Goal: Information Seeking & Learning: Learn about a topic

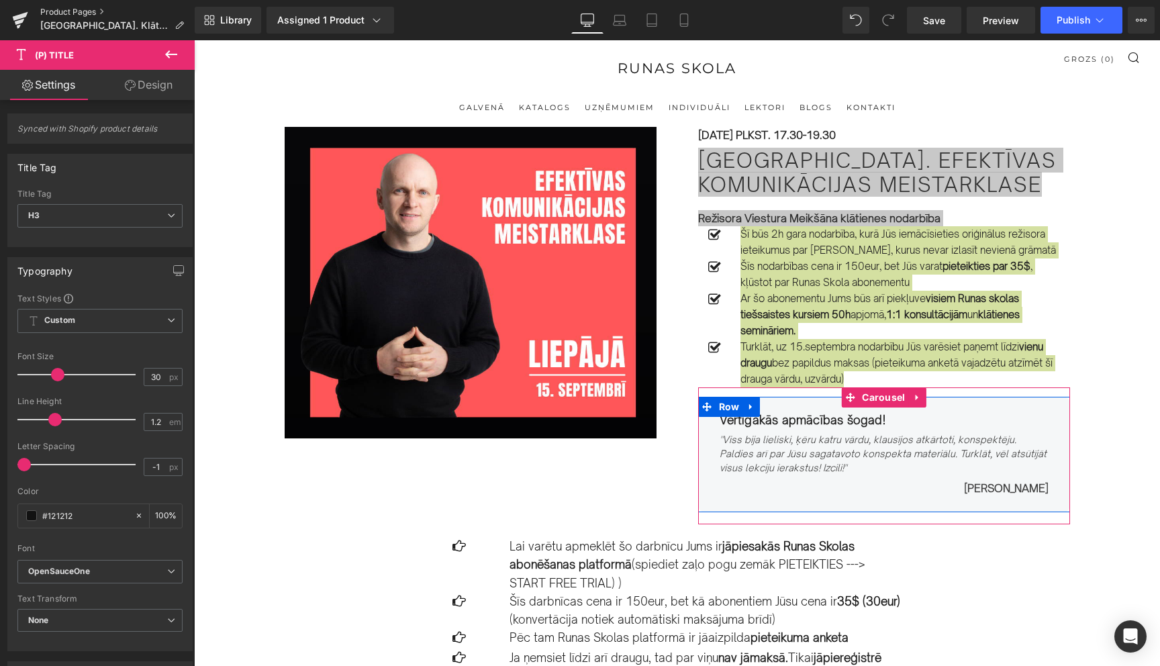
click at [62, 10] on link "Product Pages" at bounding box center [117, 12] width 154 height 11
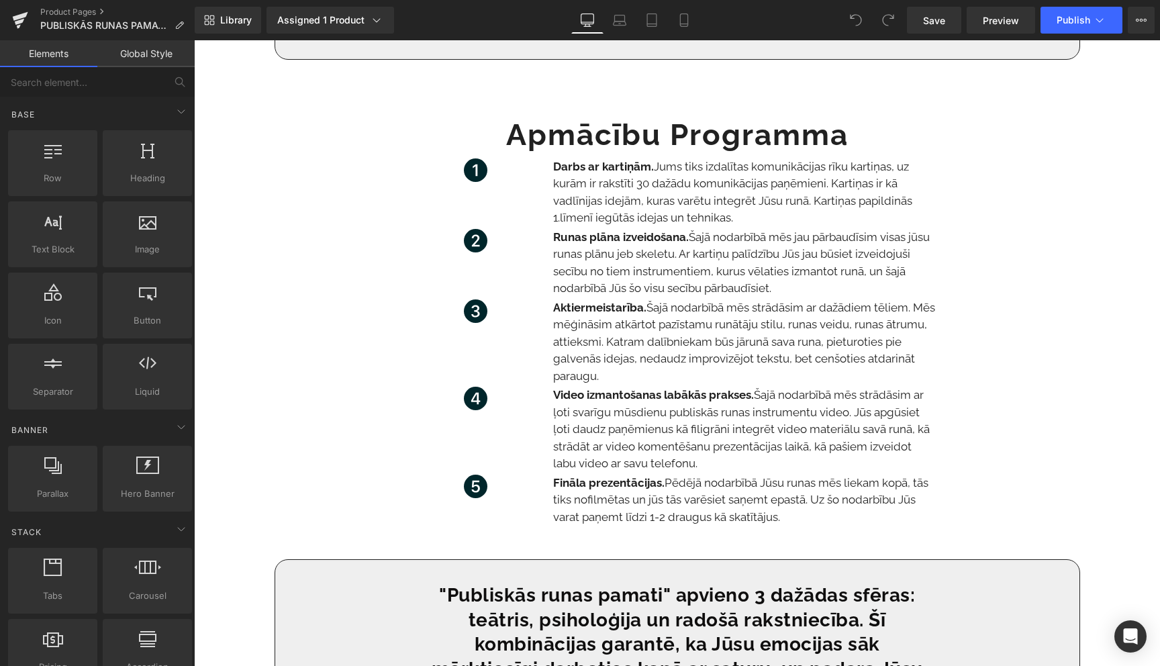
scroll to position [800, 0]
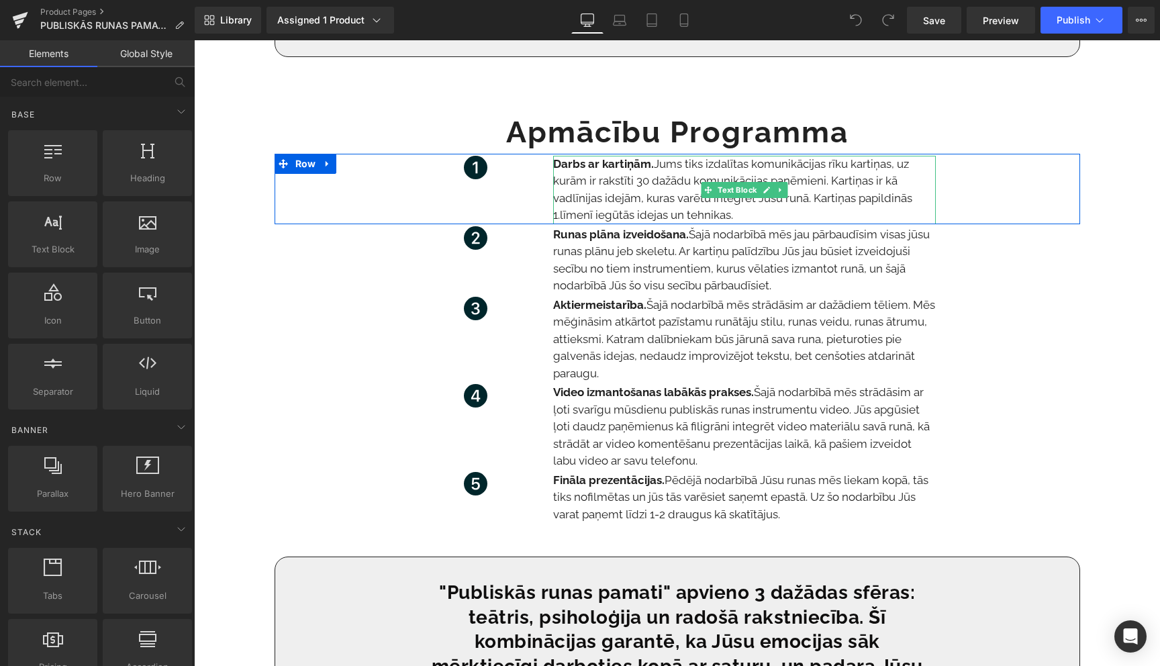
click at [616, 170] on strong "Darbs ar kartiņām." at bounding box center [603, 163] width 101 height 13
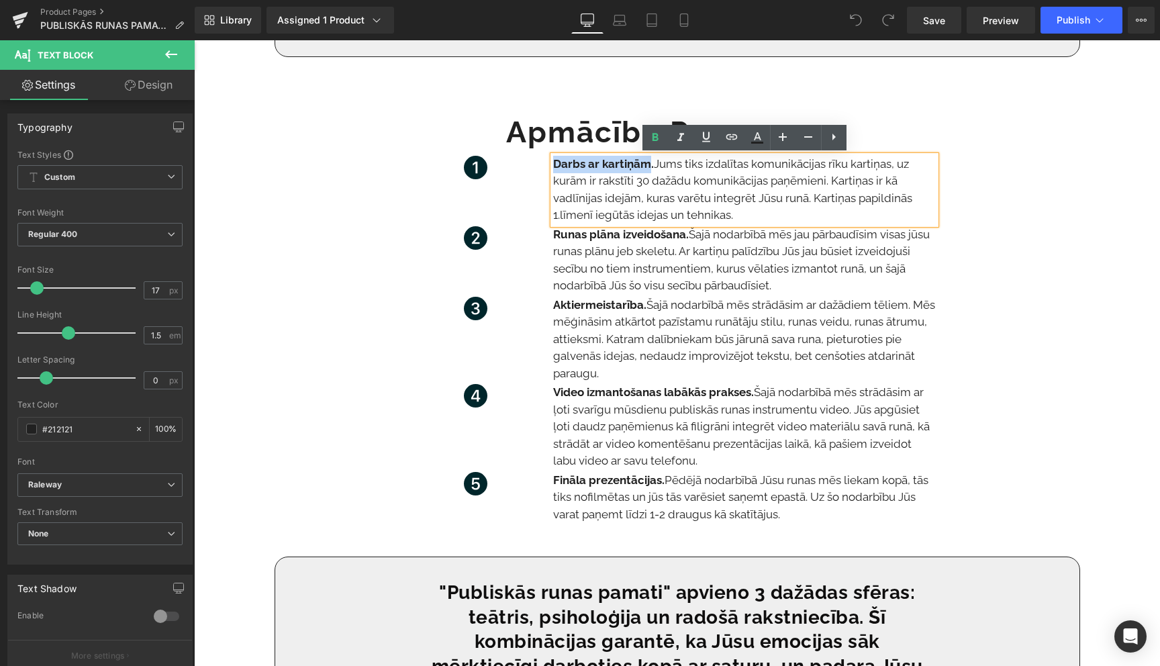
drag, startPoint x: 649, startPoint y: 167, endPoint x: 555, endPoint y: 171, distance: 94.1
click at [555, 171] on strong "Darbs ar kartiņām." at bounding box center [603, 163] width 101 height 13
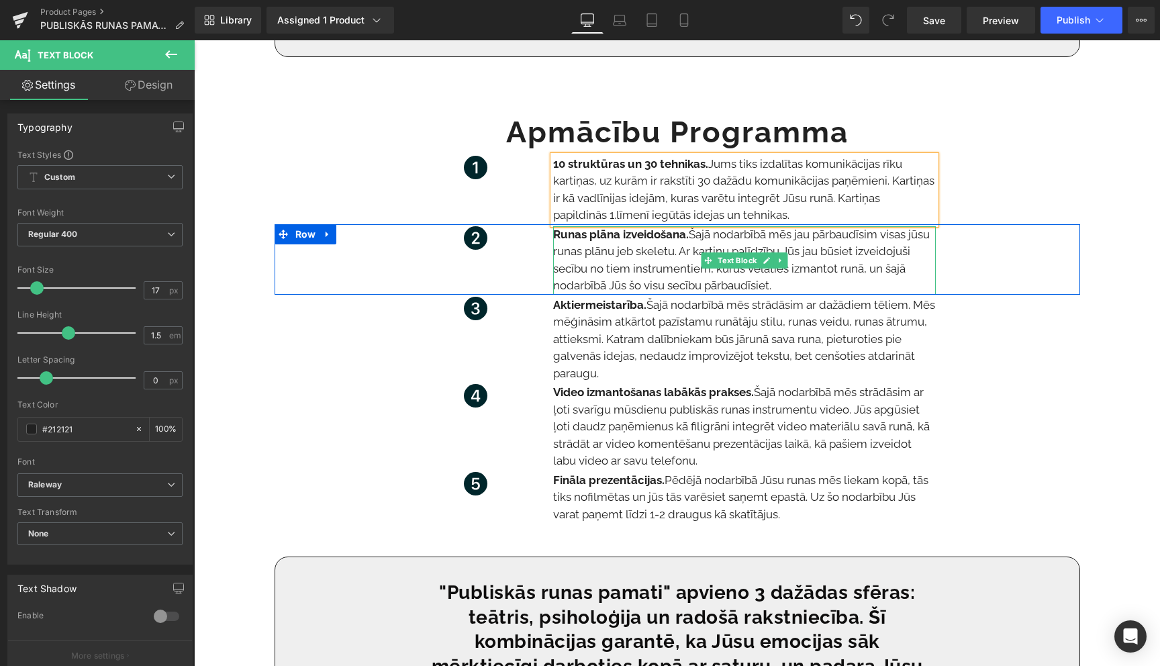
click at [616, 242] on p "Runas plāna izveidošana. Šajā nodarbībā mēs jau pārbaudīsim visas jūsu runas pl…" at bounding box center [744, 260] width 383 height 68
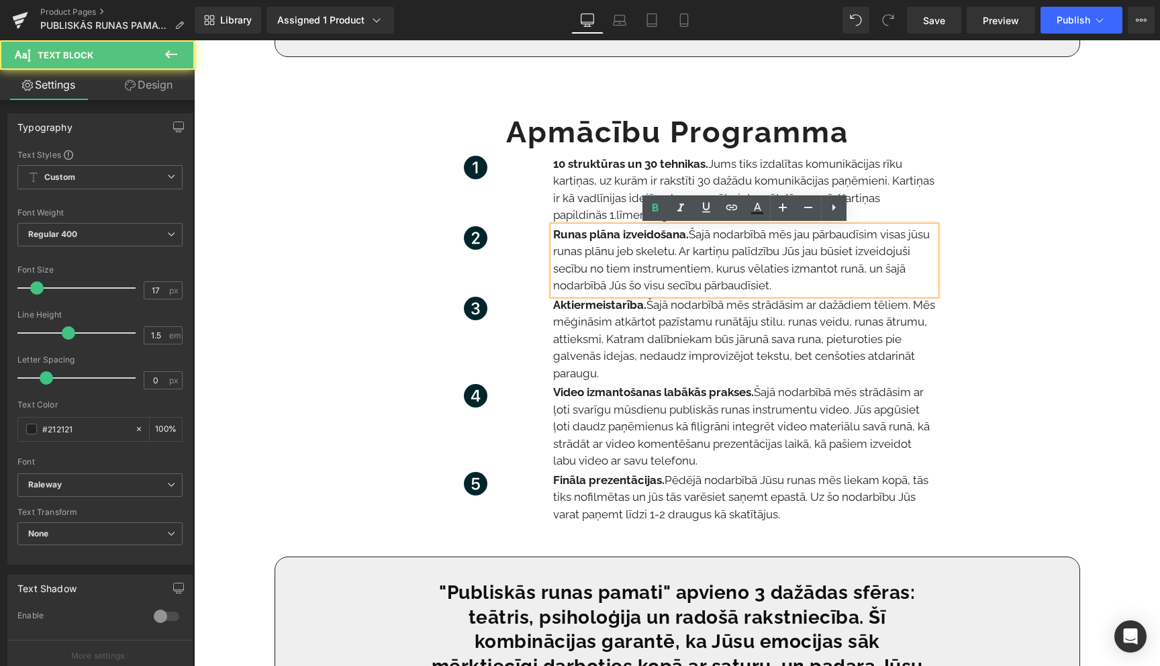
click at [637, 242] on p "Runas plāna izveidošana. Šajā nodarbībā mēs jau pārbaudīsim visas jūsu runas pl…" at bounding box center [744, 260] width 383 height 68
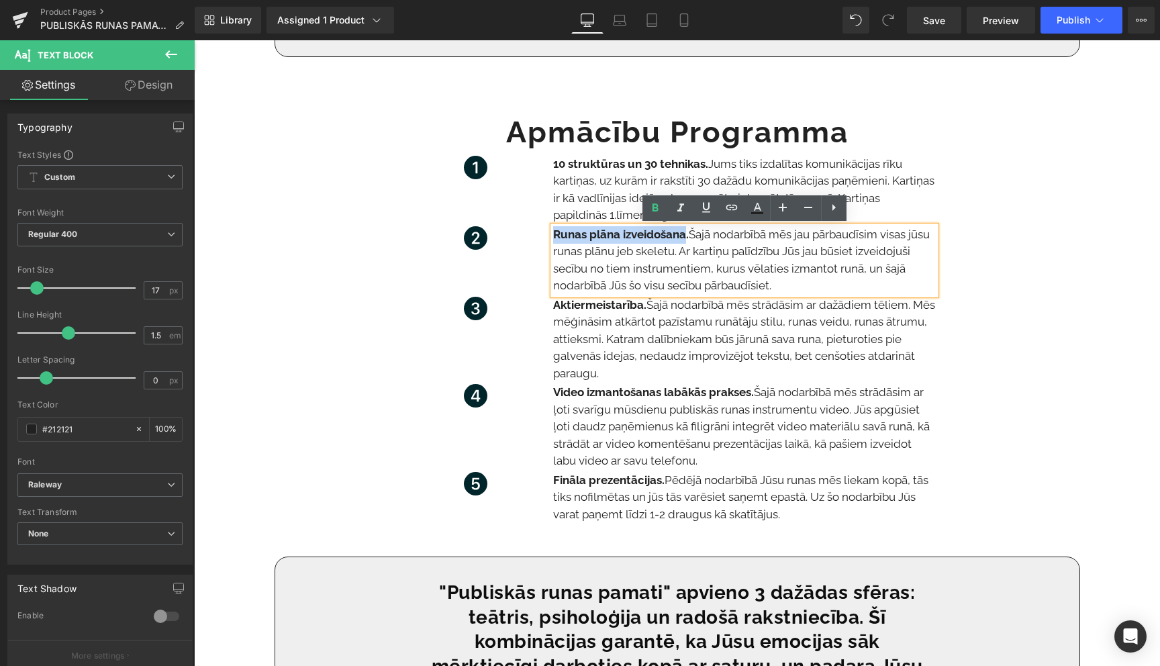
drag, startPoint x: 686, startPoint y: 237, endPoint x: 555, endPoint y: 236, distance: 130.3
click at [555, 236] on strong "Runas plāna izveidošana." at bounding box center [621, 234] width 136 height 13
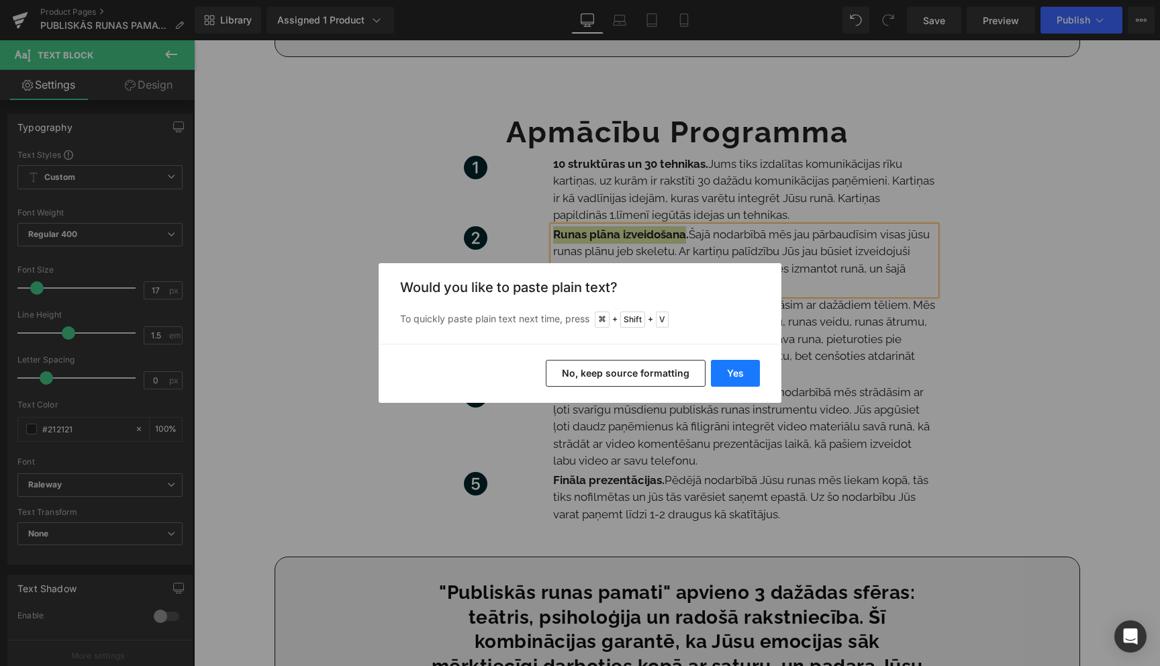
click at [741, 378] on button "Yes" at bounding box center [735, 373] width 49 height 27
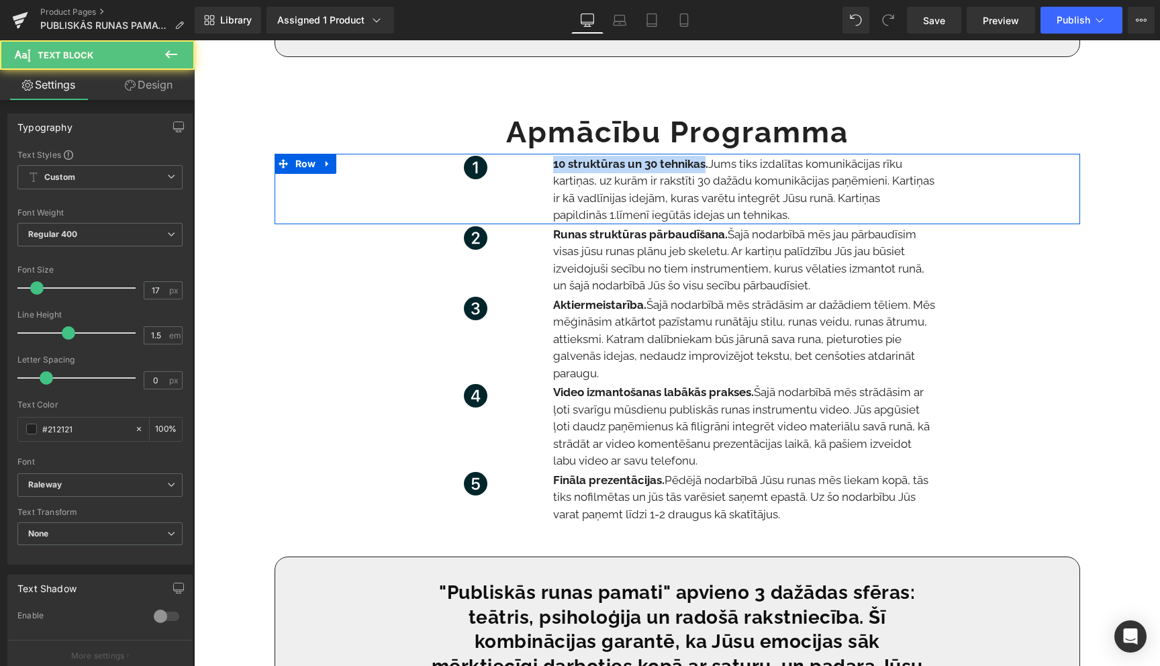
drag, startPoint x: 705, startPoint y: 165, endPoint x: 551, endPoint y: 171, distance: 153.9
click at [551, 171] on div "10 struktūras un 30 tehnikas. Jums tiks izdalītas komunikācijas rīku kartiņas, …" at bounding box center [744, 190] width 403 height 68
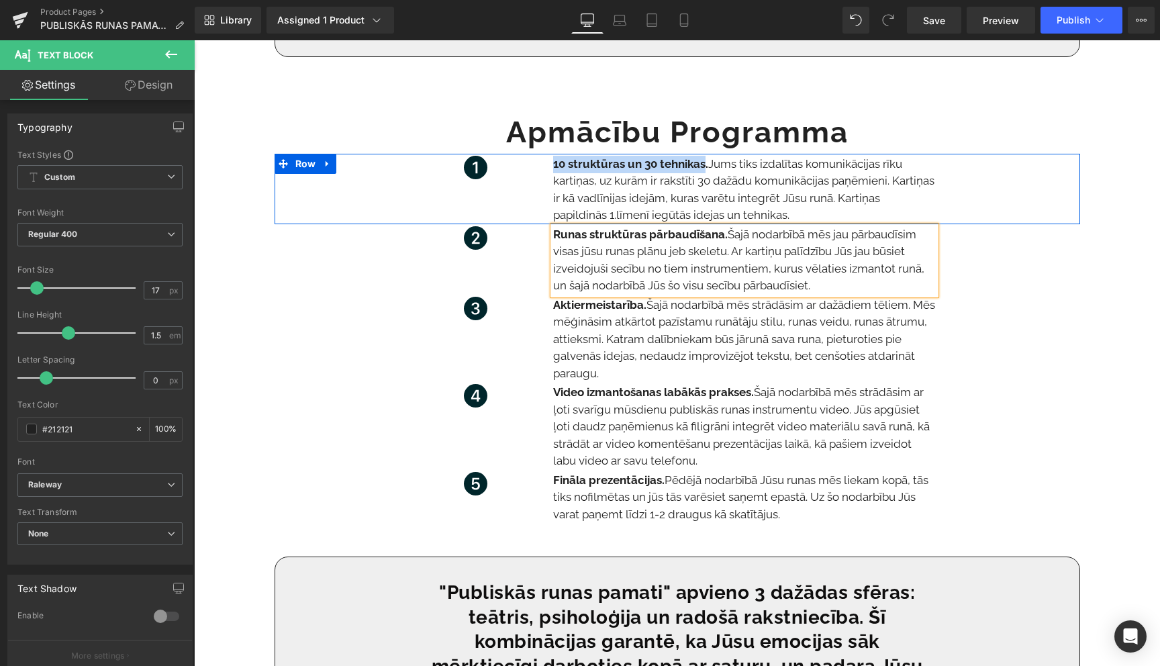
copy strong "10 struktūras un 30 tehnikas"
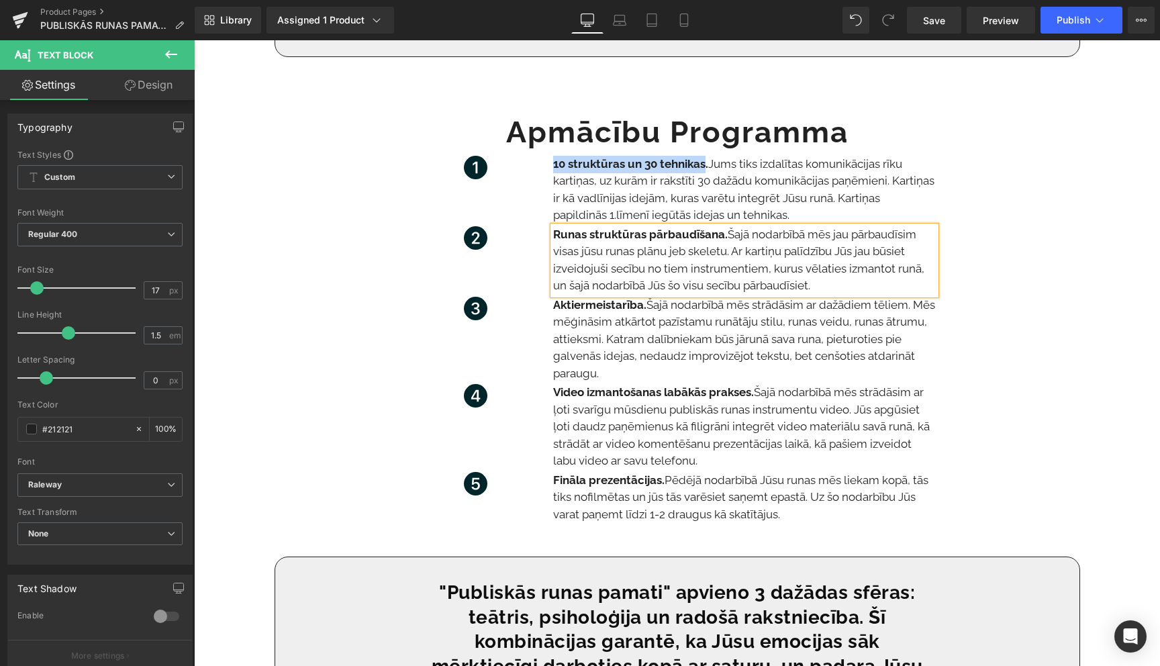
click at [585, 232] on strong "Runas struktūras pārbaudīšana." at bounding box center [640, 234] width 175 height 13
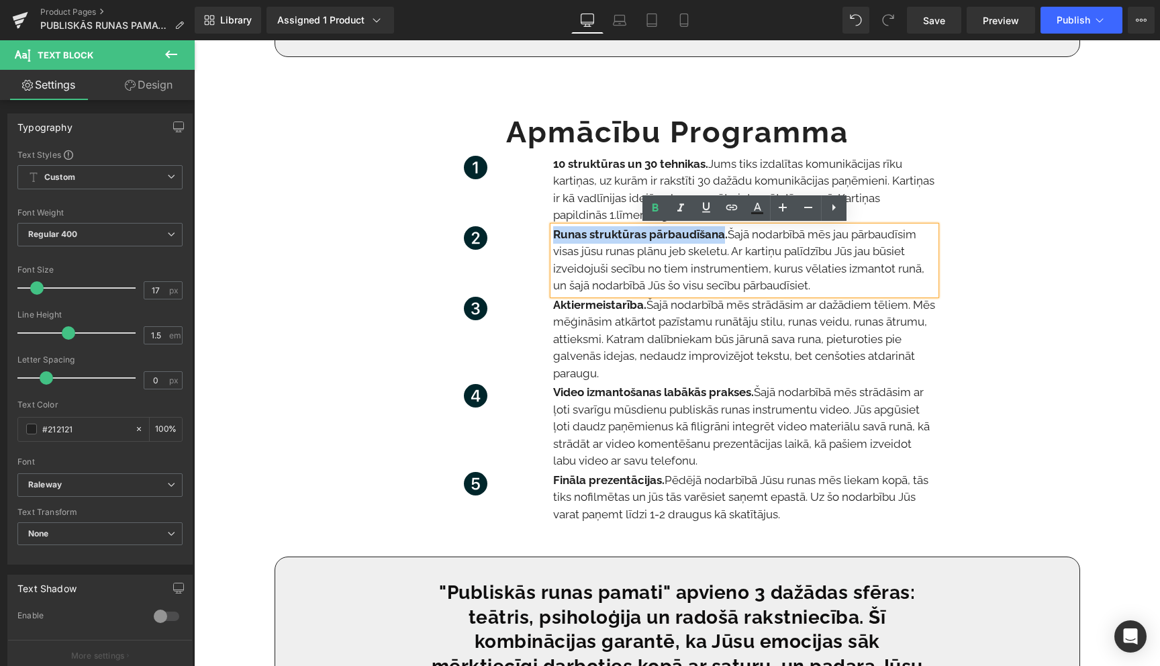
drag, startPoint x: 722, startPoint y: 234, endPoint x: 554, endPoint y: 239, distance: 168.6
click at [554, 239] on strong "Runas struktūras pārbaudīšana." at bounding box center [640, 234] width 175 height 13
copy strong "Runas struktūras pārbaudīšana"
